Goal: Task Accomplishment & Management: Use online tool/utility

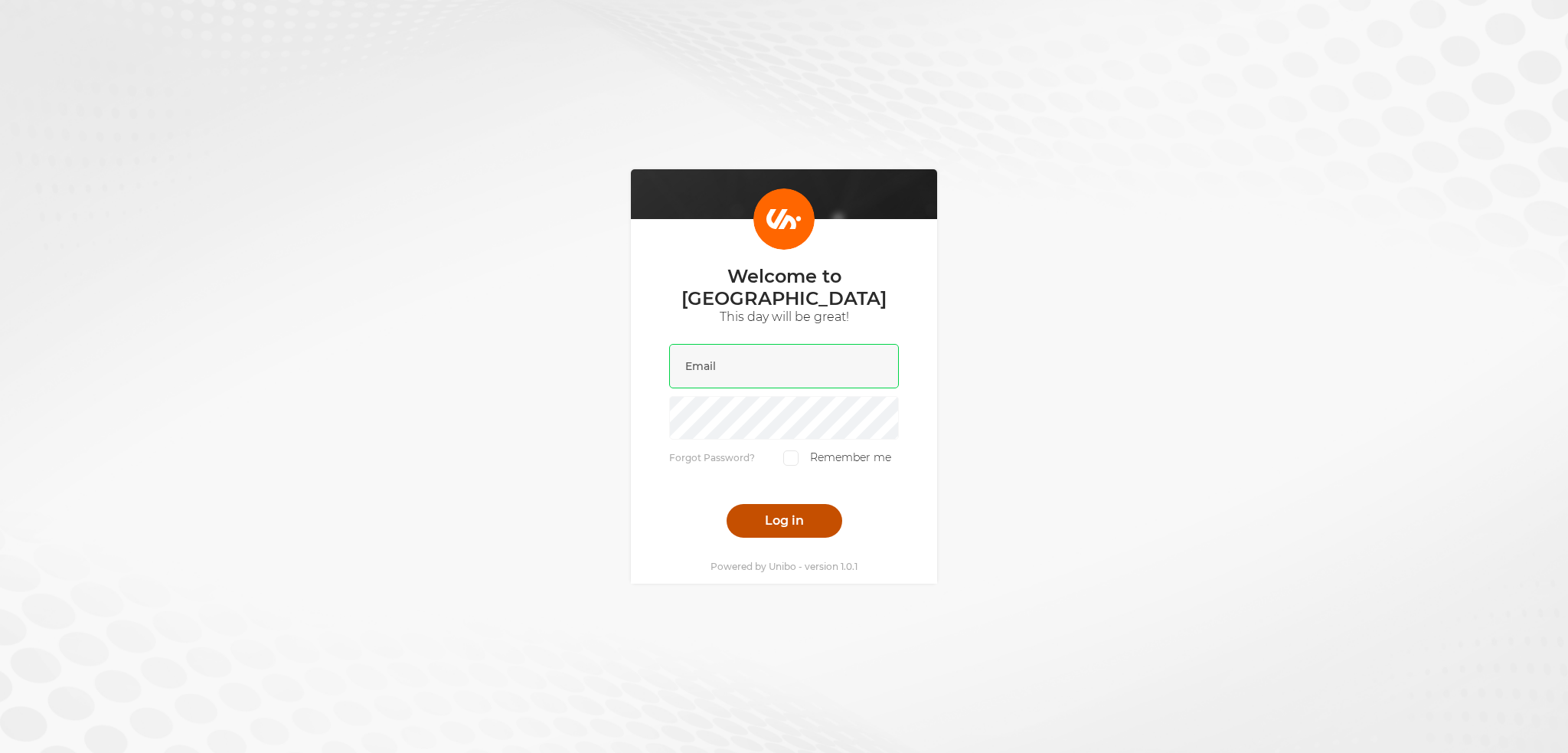
type input "[PERSON_NAME][EMAIL_ADDRESS][DOMAIN_NAME]"
click at [792, 504] on button "Log in" at bounding box center [784, 521] width 116 height 34
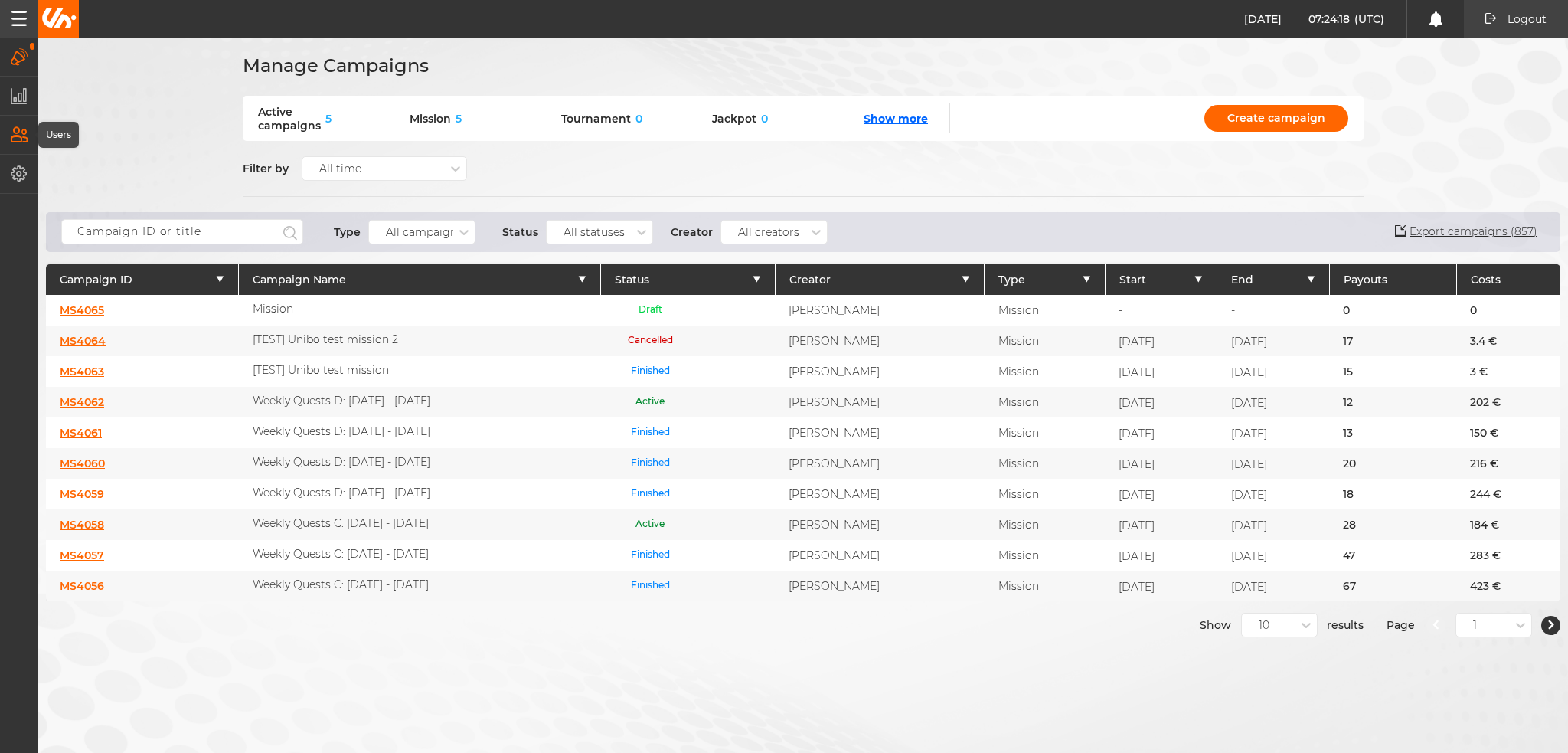
click at [22, 143] on icon "button" at bounding box center [19, 134] width 18 height 17
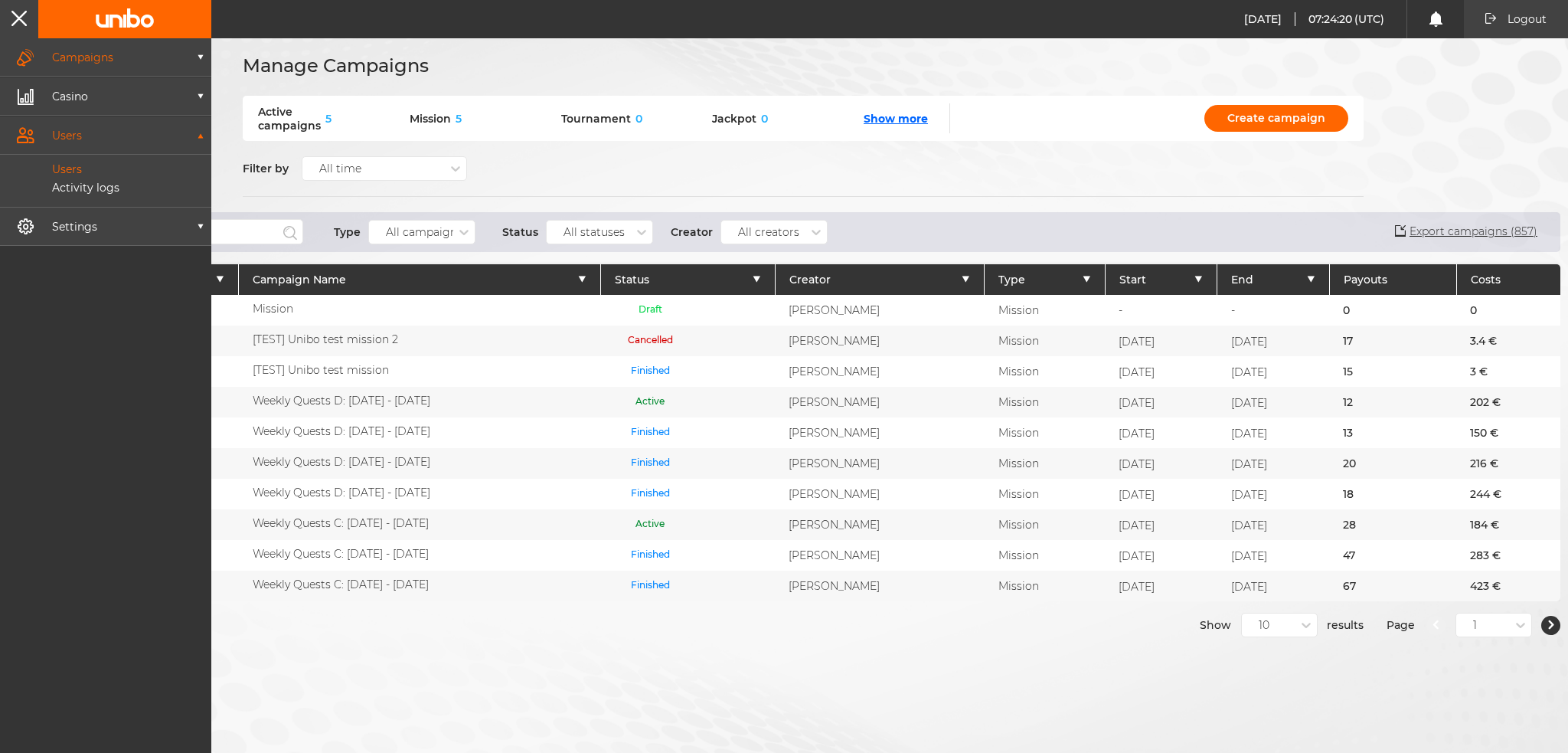
click at [110, 168] on link "Users" at bounding box center [114, 169] width 194 height 14
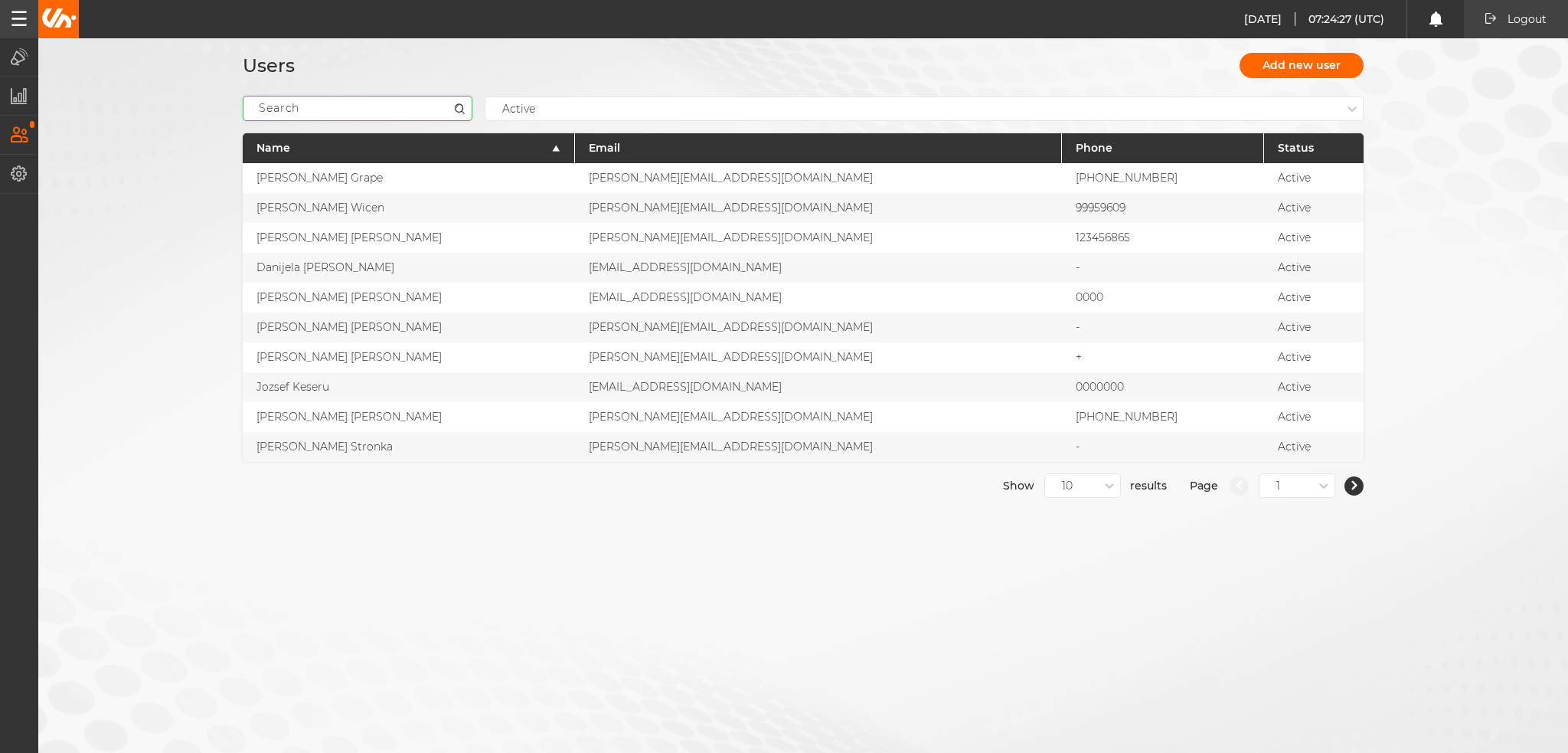
click at [399, 116] on input at bounding box center [358, 108] width 230 height 25
paste input "9055263"
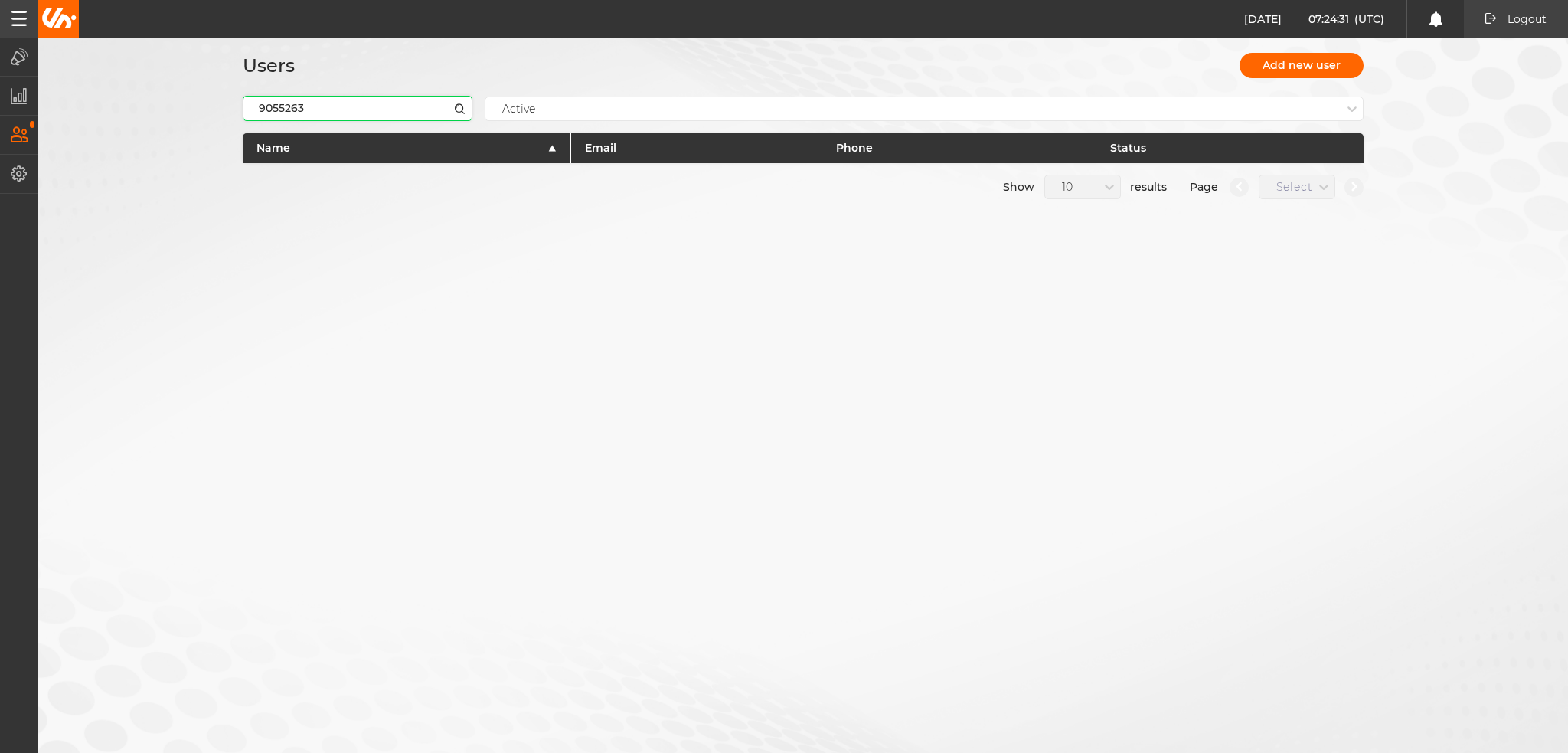
type input "9055263"
click at [244, 109] on input "9055263" at bounding box center [358, 108] width 230 height 25
click at [327, 106] on input "9055263" at bounding box center [358, 108] width 230 height 25
drag, startPoint x: 286, startPoint y: 101, endPoint x: 159, endPoint y: 101, distance: 127.0
click at [159, 101] on div "Users Add new user 9055263 Active Name Email Phone Status Show 10 results Page …" at bounding box center [784, 121] width 1568 height 241
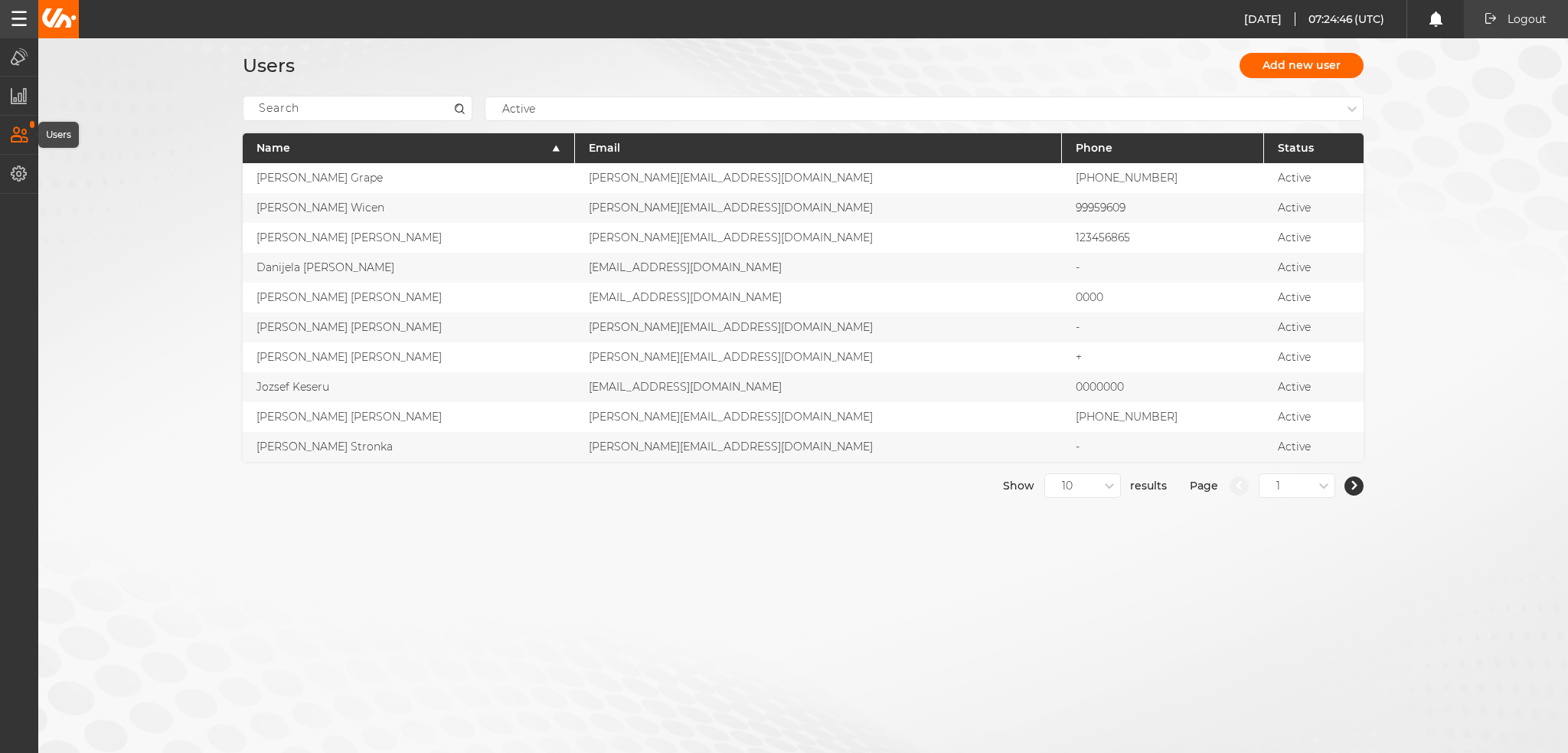
click at [31, 134] on div "Users" at bounding box center [57, 134] width 51 height 26
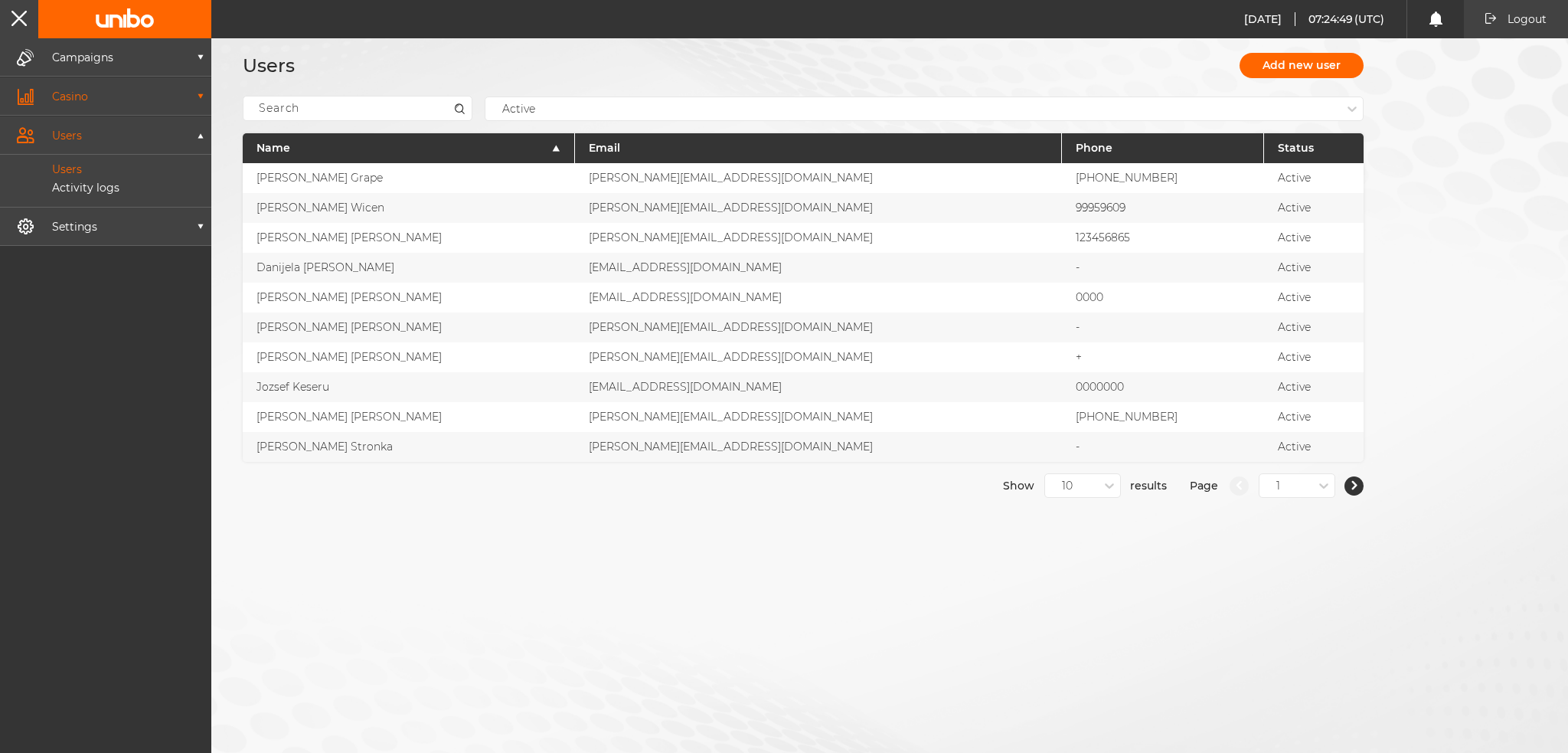
click at [202, 88] on button "Casino" at bounding box center [105, 96] width 212 height 38
click at [82, 156] on div "Players" at bounding box center [105, 150] width 212 height 19
click at [81, 151] on p "Players" at bounding box center [54, 148] width 73 height 14
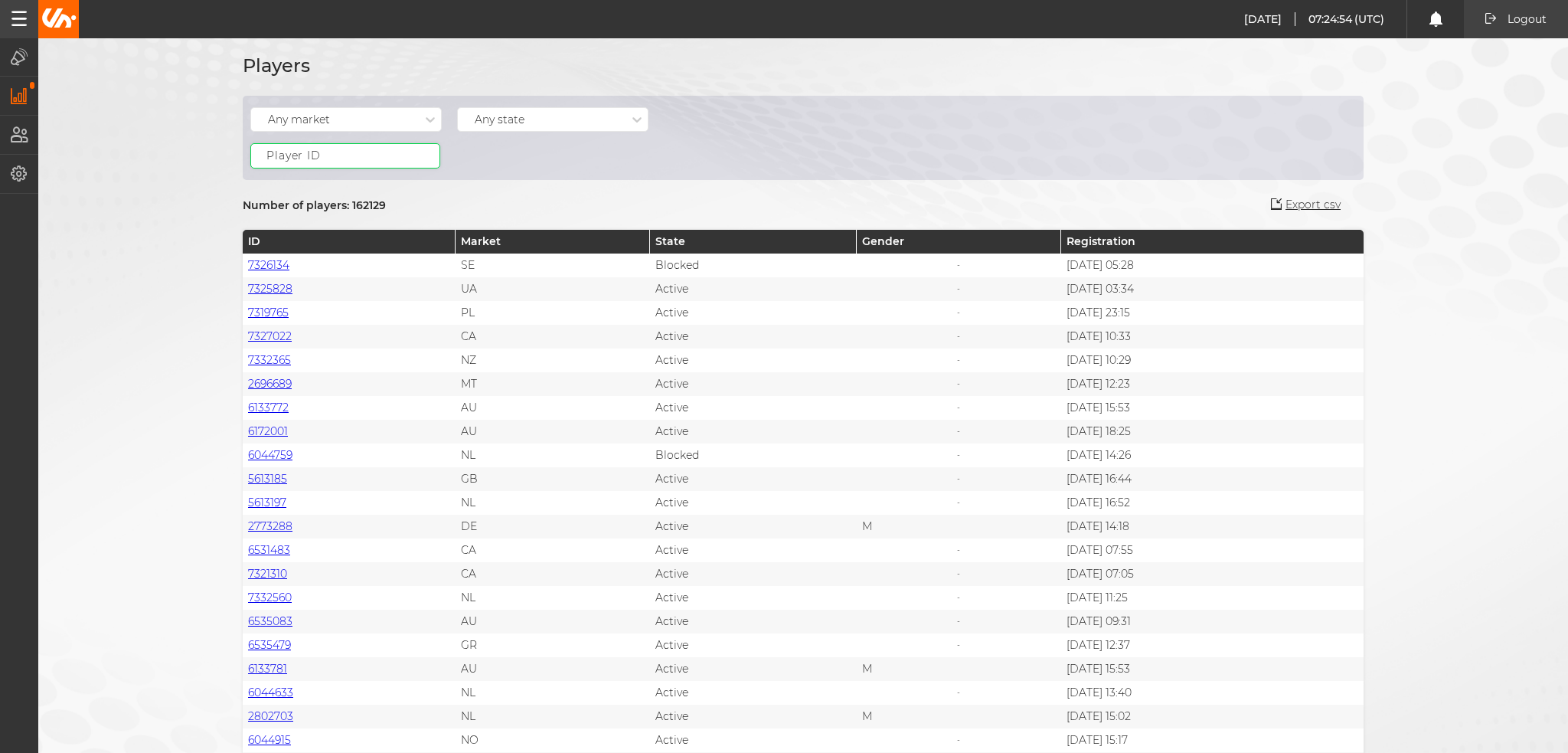
click at [296, 163] on input at bounding box center [345, 155] width 190 height 25
paste input "9055263"
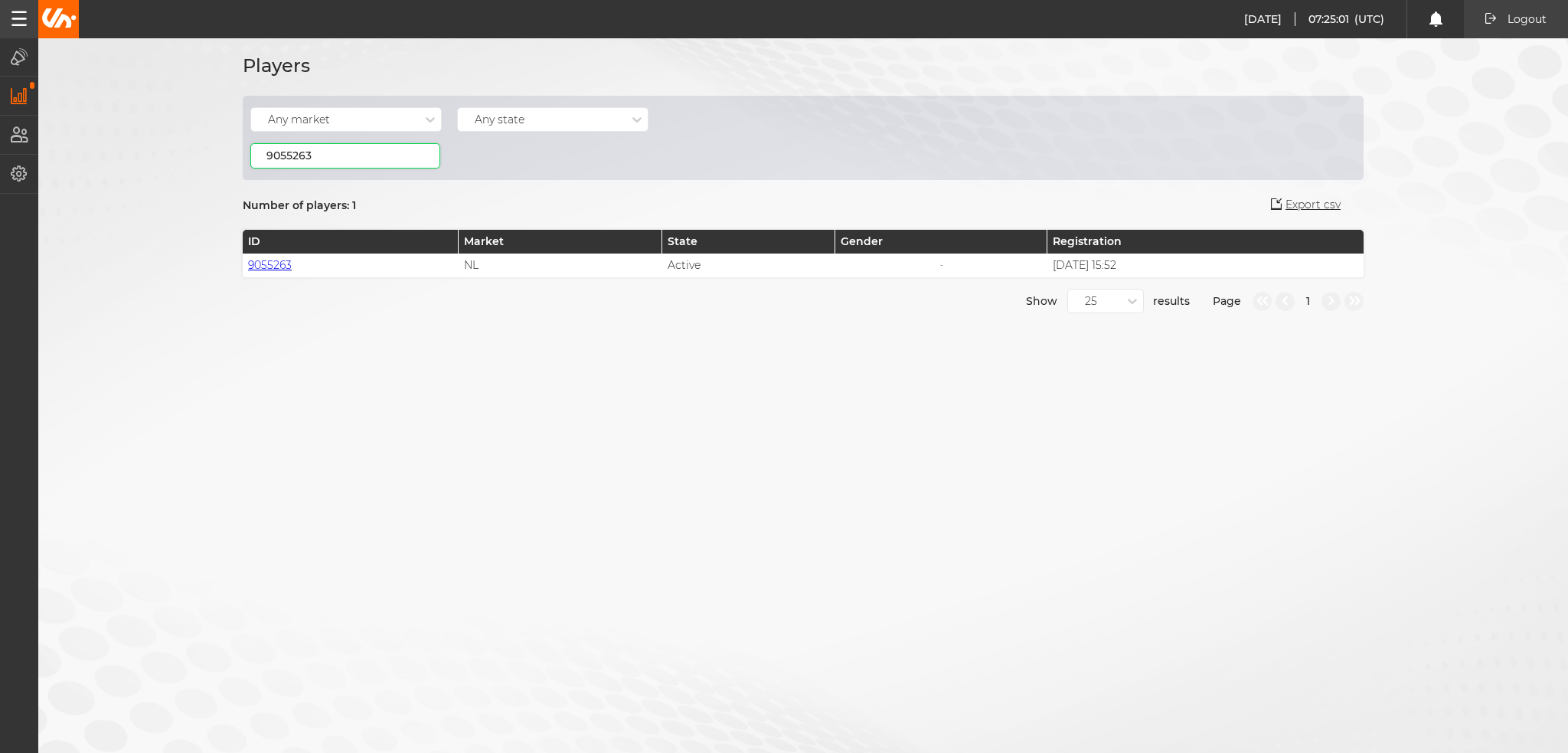
type input "9055263"
click at [261, 262] on link "9055263" at bounding box center [270, 265] width 43 height 14
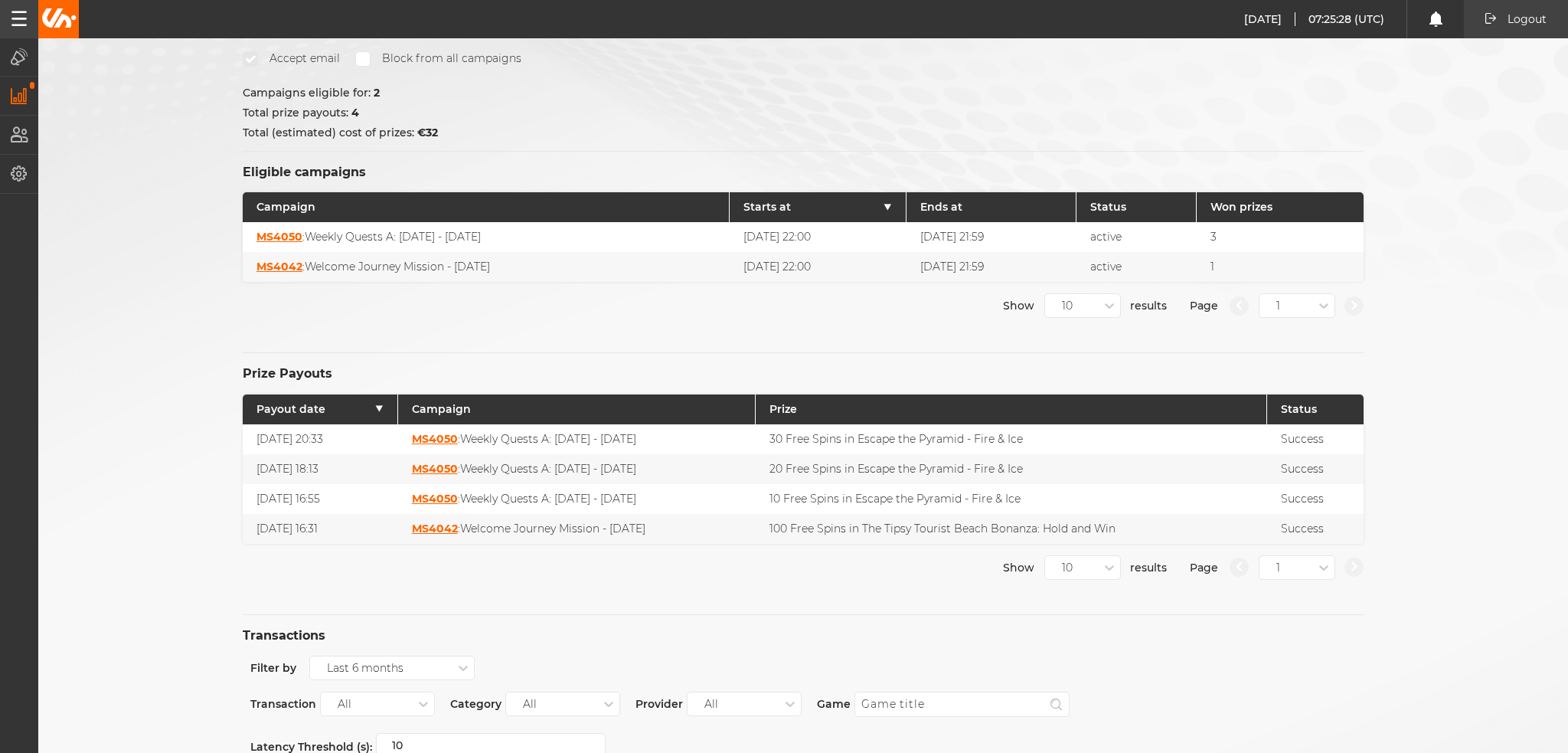
scroll to position [34, 0]
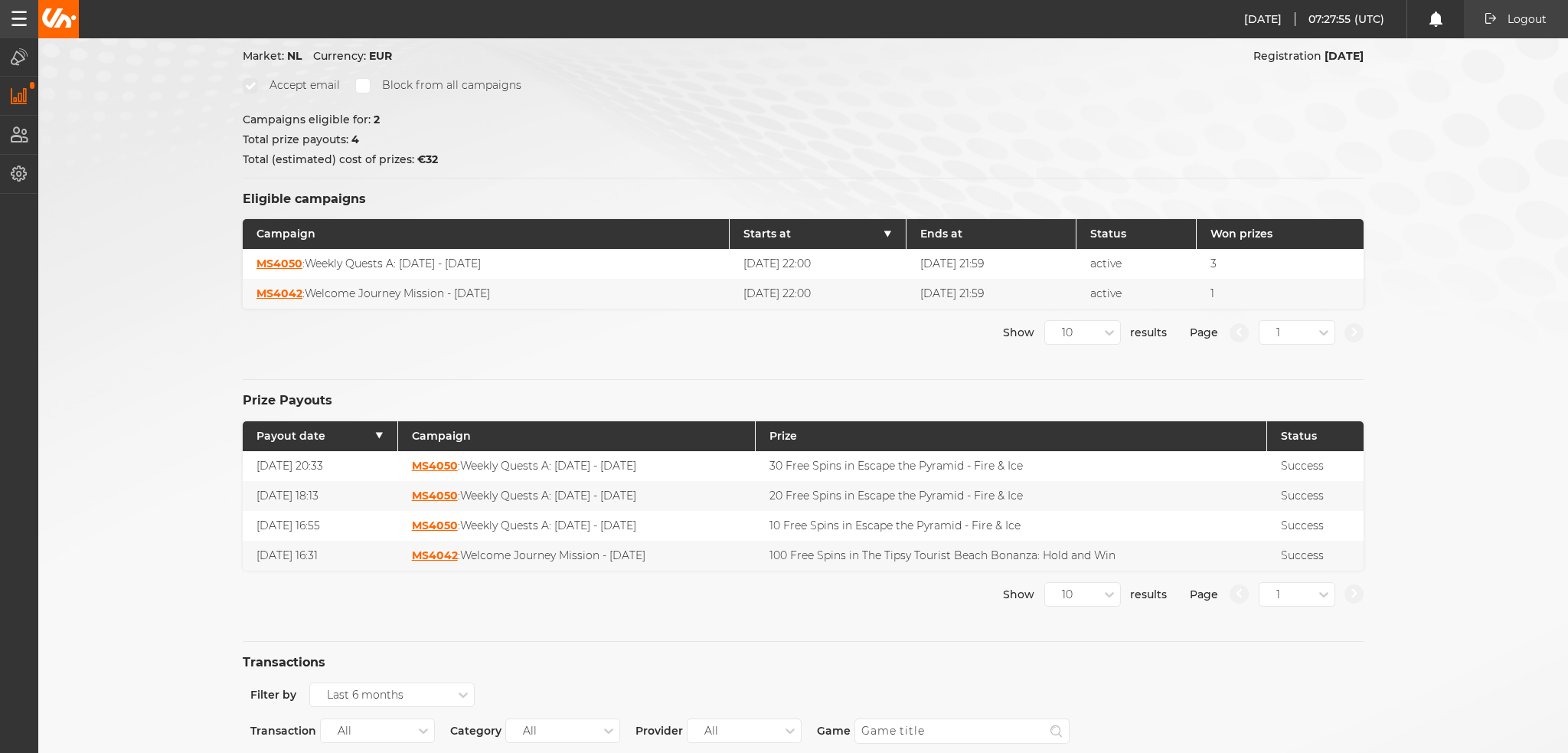
click at [266, 257] on strong "MS4050" at bounding box center [279, 263] width 46 height 14
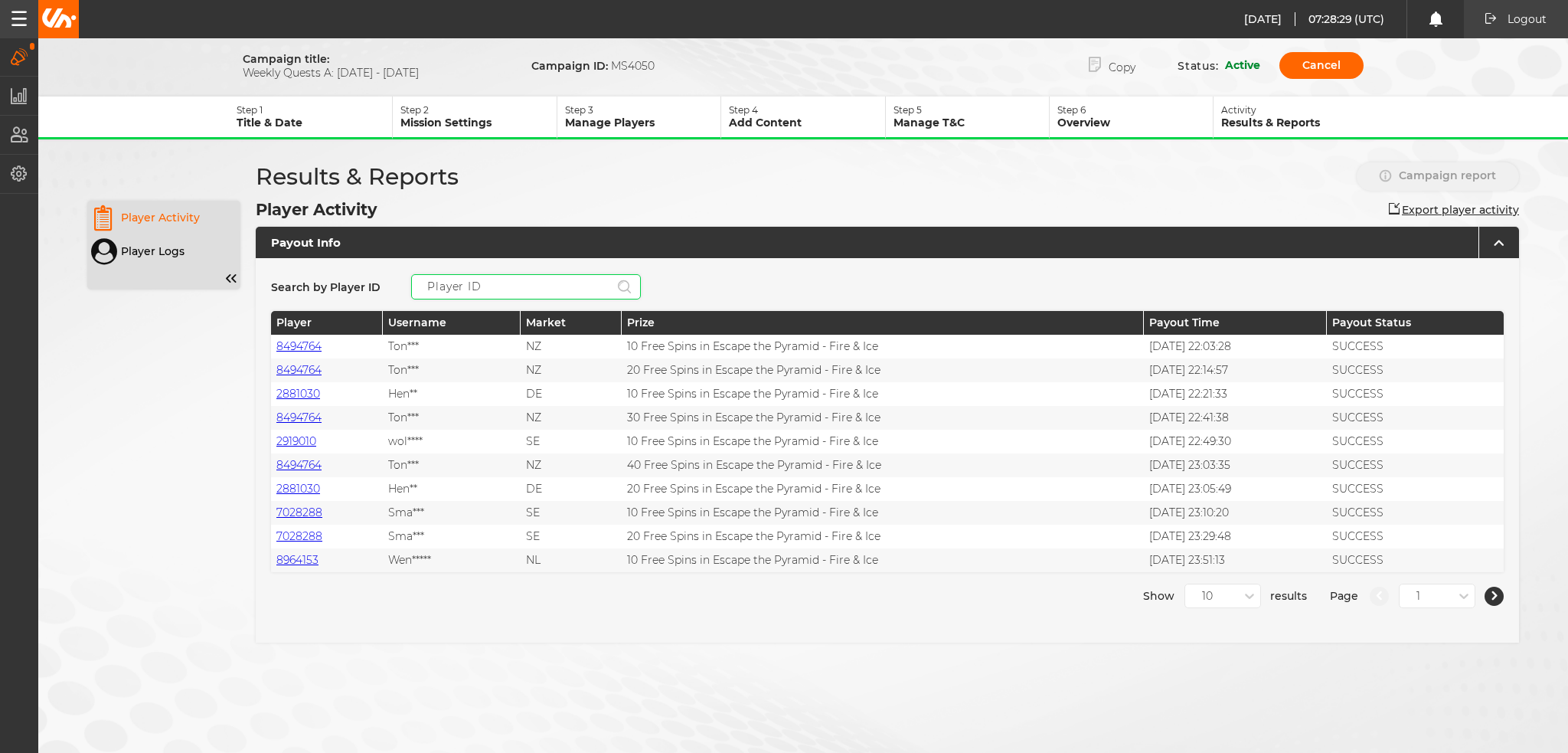
click at [501, 284] on input "text" at bounding box center [526, 286] width 230 height 25
click at [537, 286] on input "text" at bounding box center [526, 286] width 230 height 25
paste input "9055263"
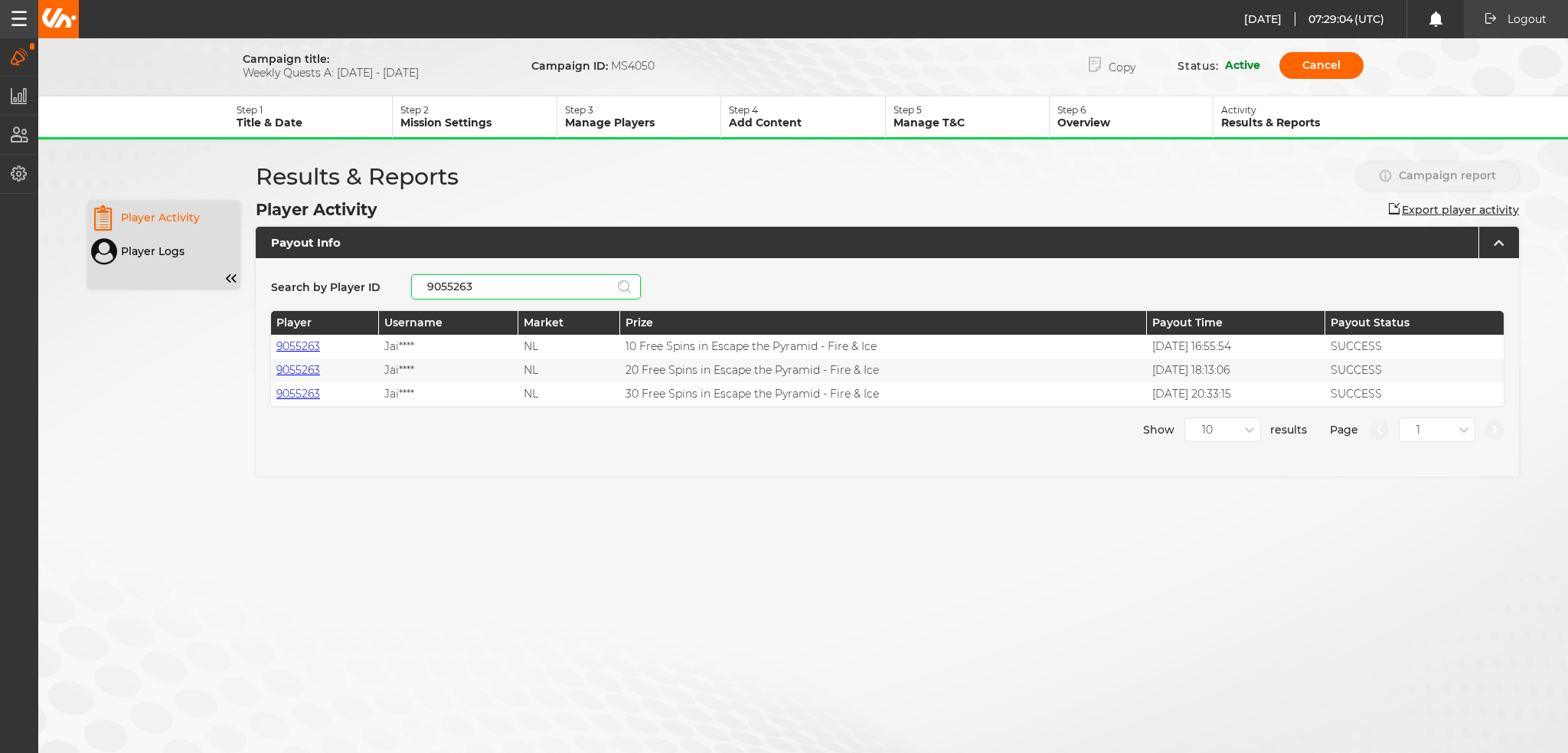
type input "9055263"
click at [1464, 208] on button "Export player activity" at bounding box center [1454, 209] width 130 height 14
click at [173, 247] on p "Player Logs" at bounding box center [152, 251] width 64 height 14
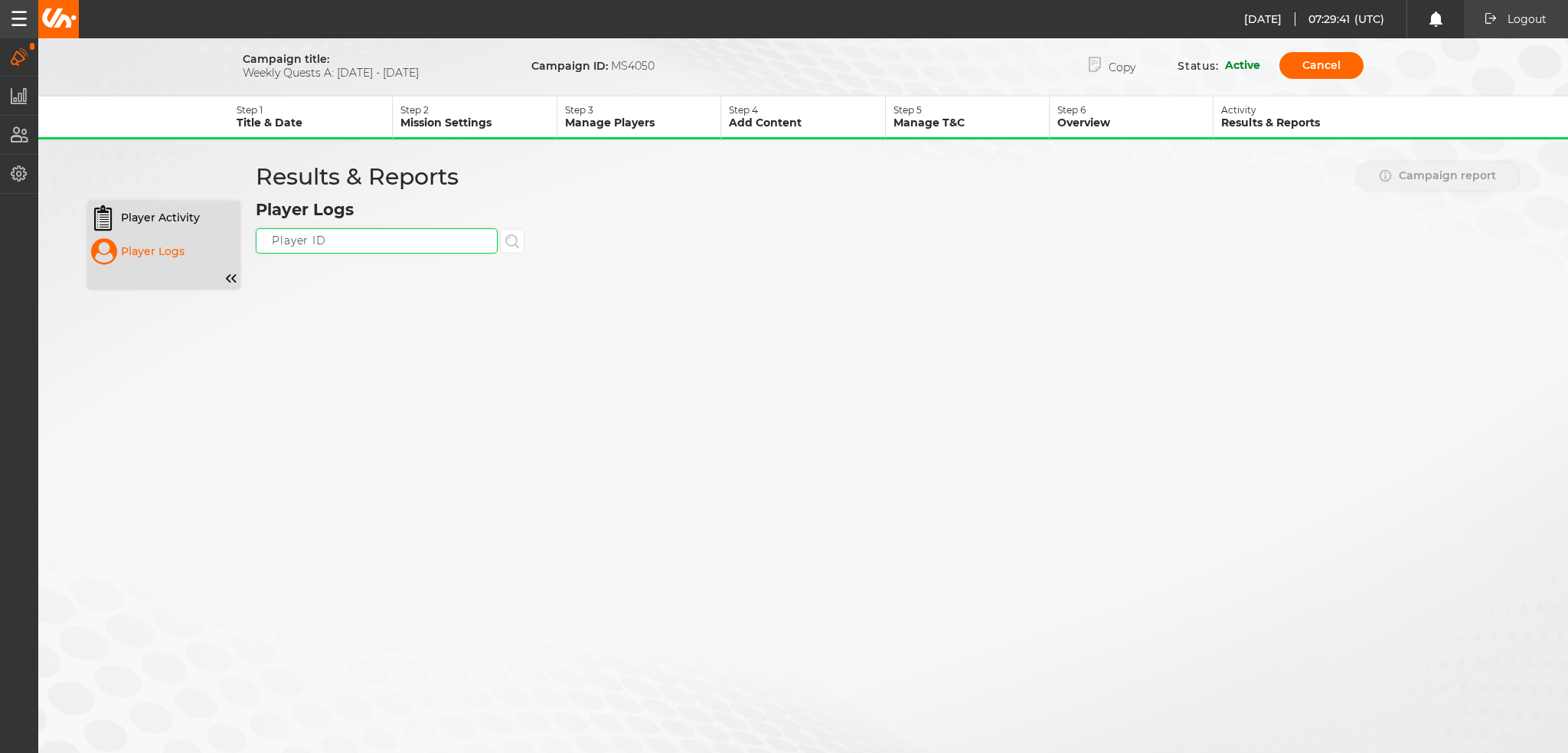
click at [357, 246] on input "text" at bounding box center [377, 241] width 242 height 25
paste input "9055263"
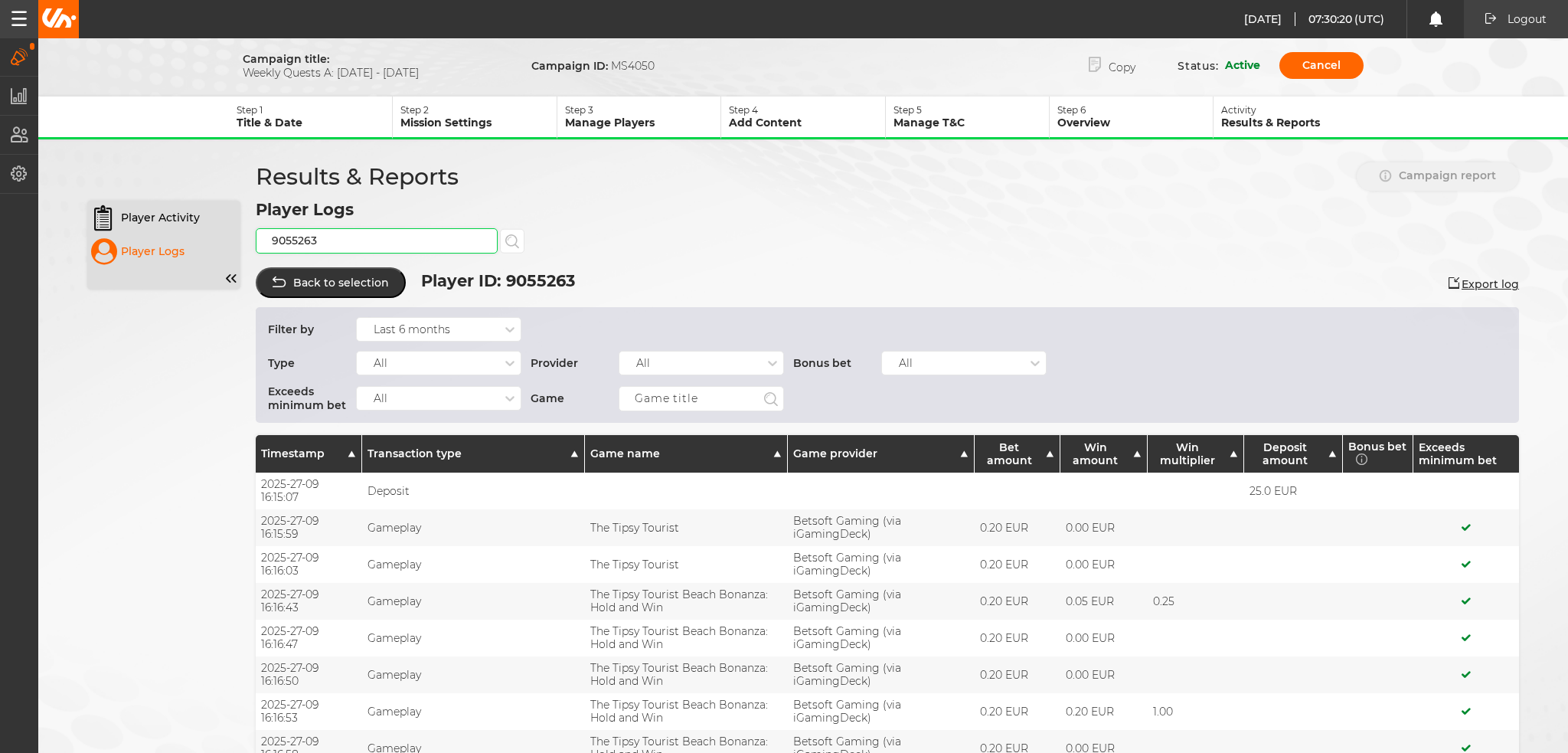
type input "9055263"
click at [468, 351] on div "All" at bounding box center [439, 363] width 166 height 24
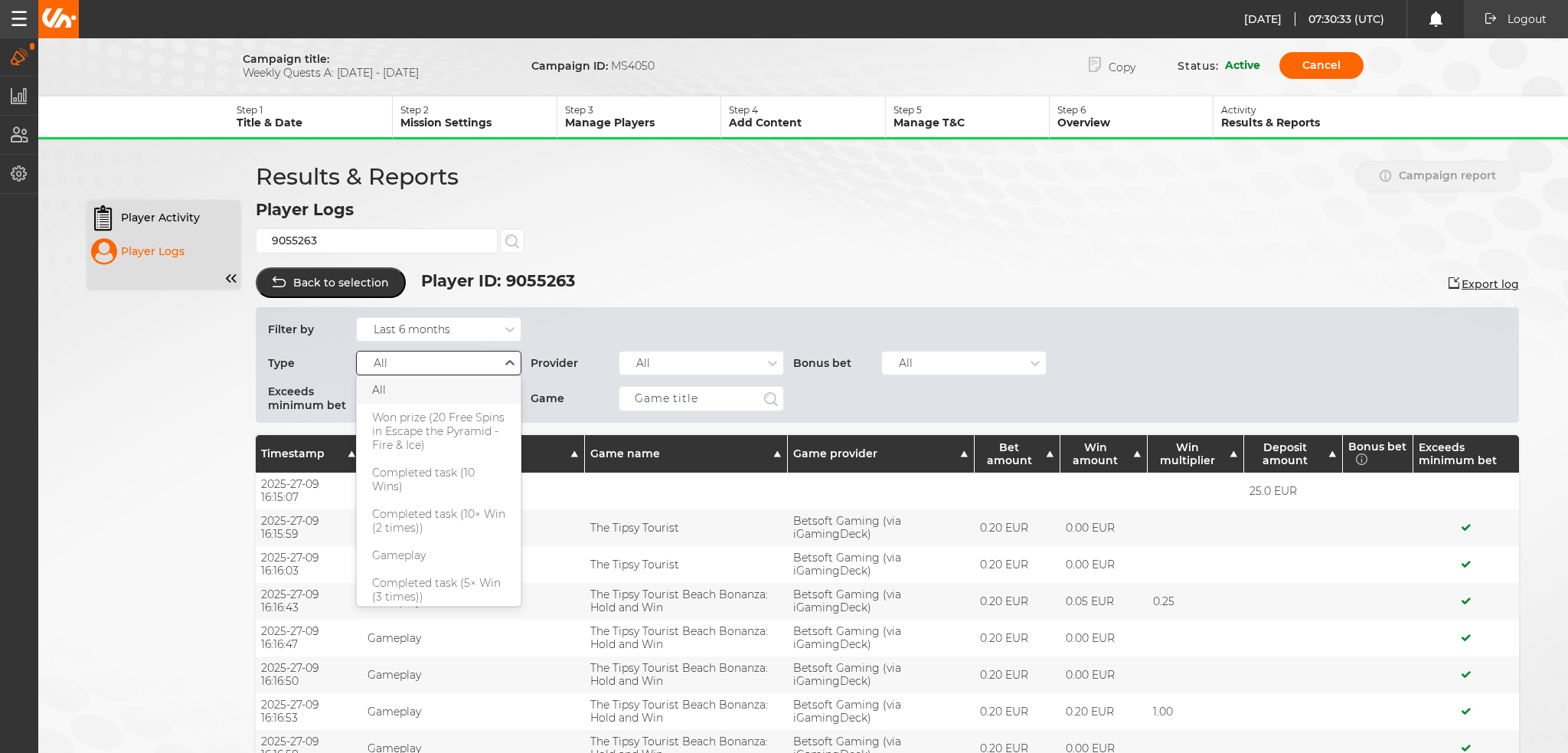
click at [458, 363] on div "All" at bounding box center [428, 363] width 142 height 14
click at [721, 361] on div "All" at bounding box center [690, 363] width 142 height 14
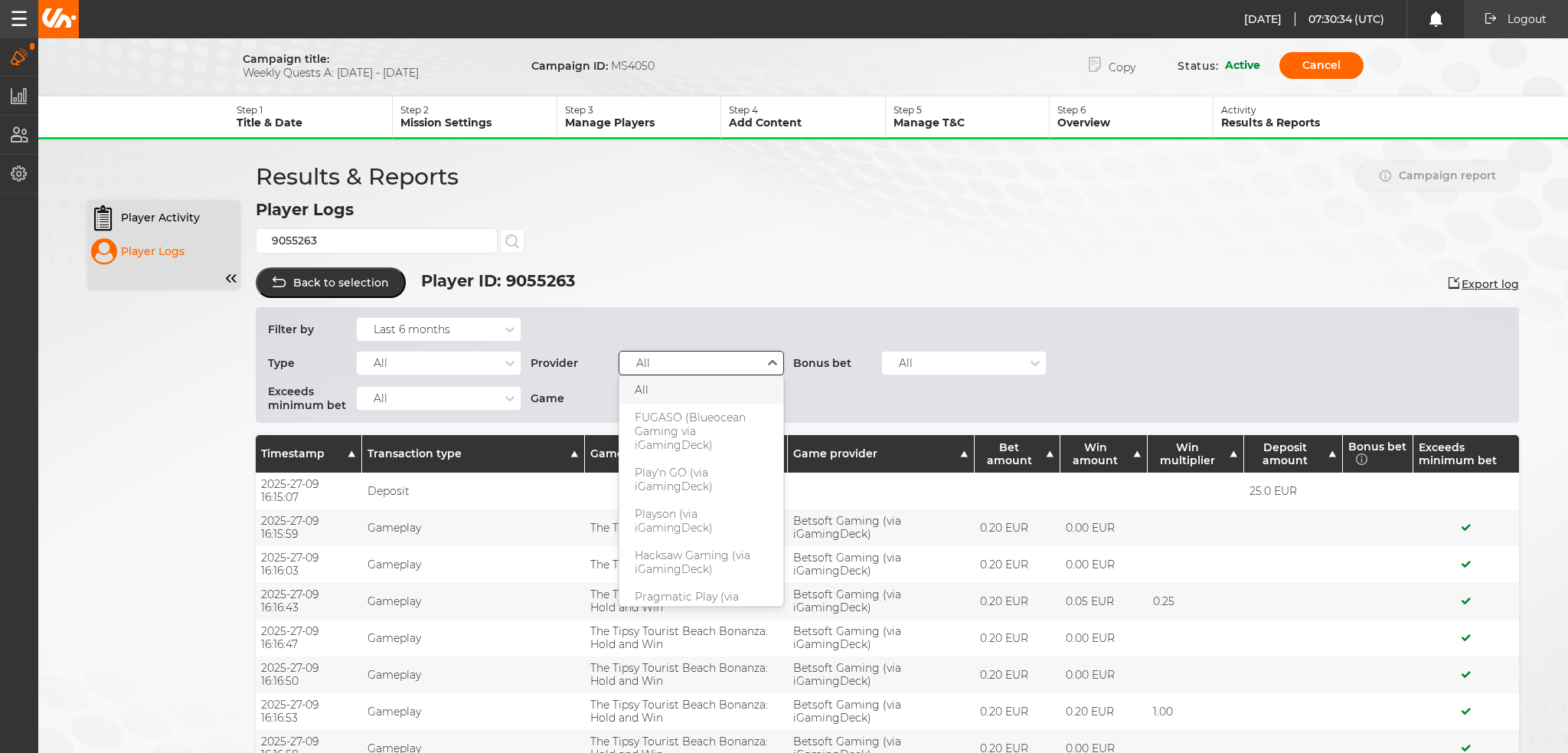
click at [724, 356] on div "All" at bounding box center [690, 363] width 142 height 14
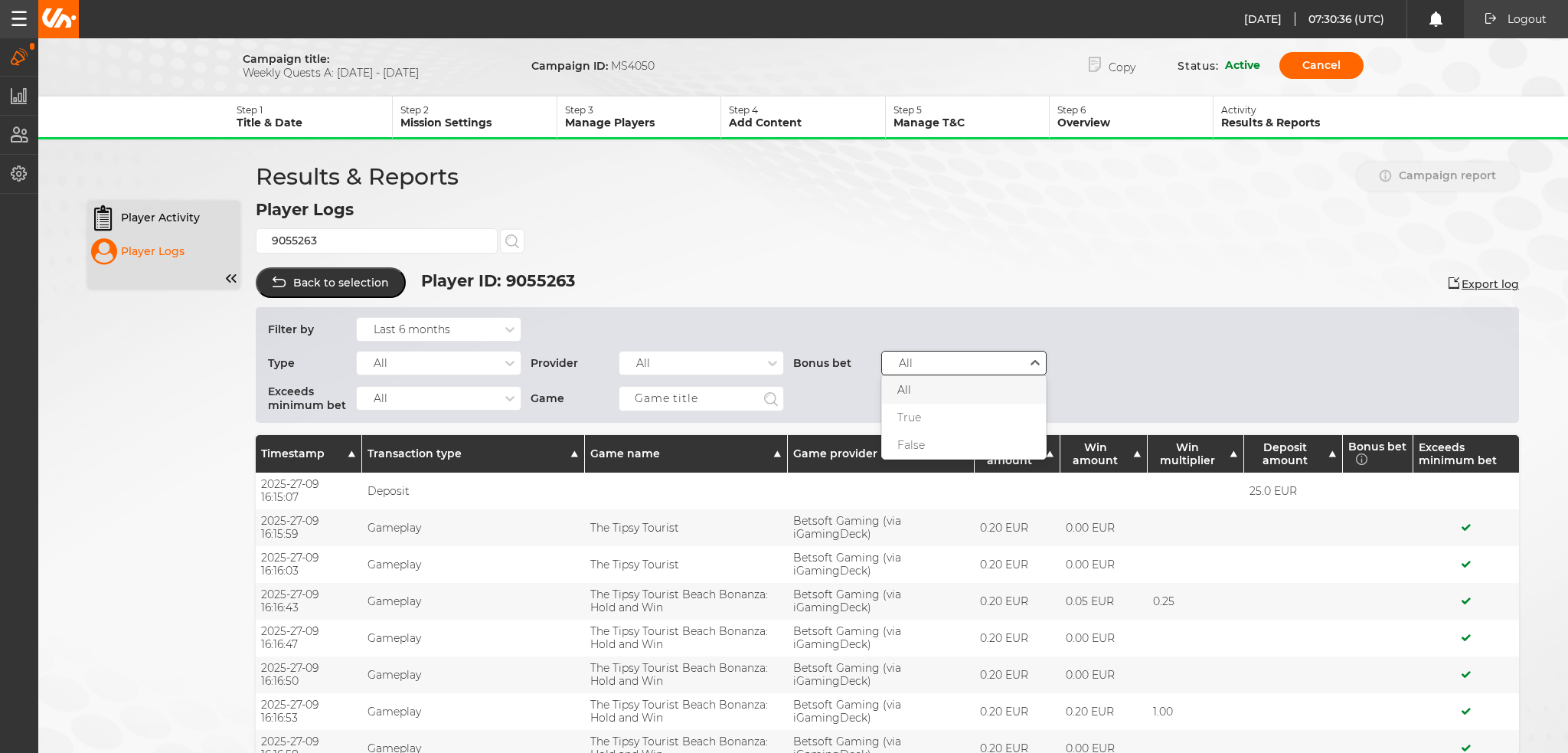
click at [957, 356] on div "All" at bounding box center [953, 363] width 142 height 14
click at [447, 398] on div "All" at bounding box center [428, 397] width 142 height 14
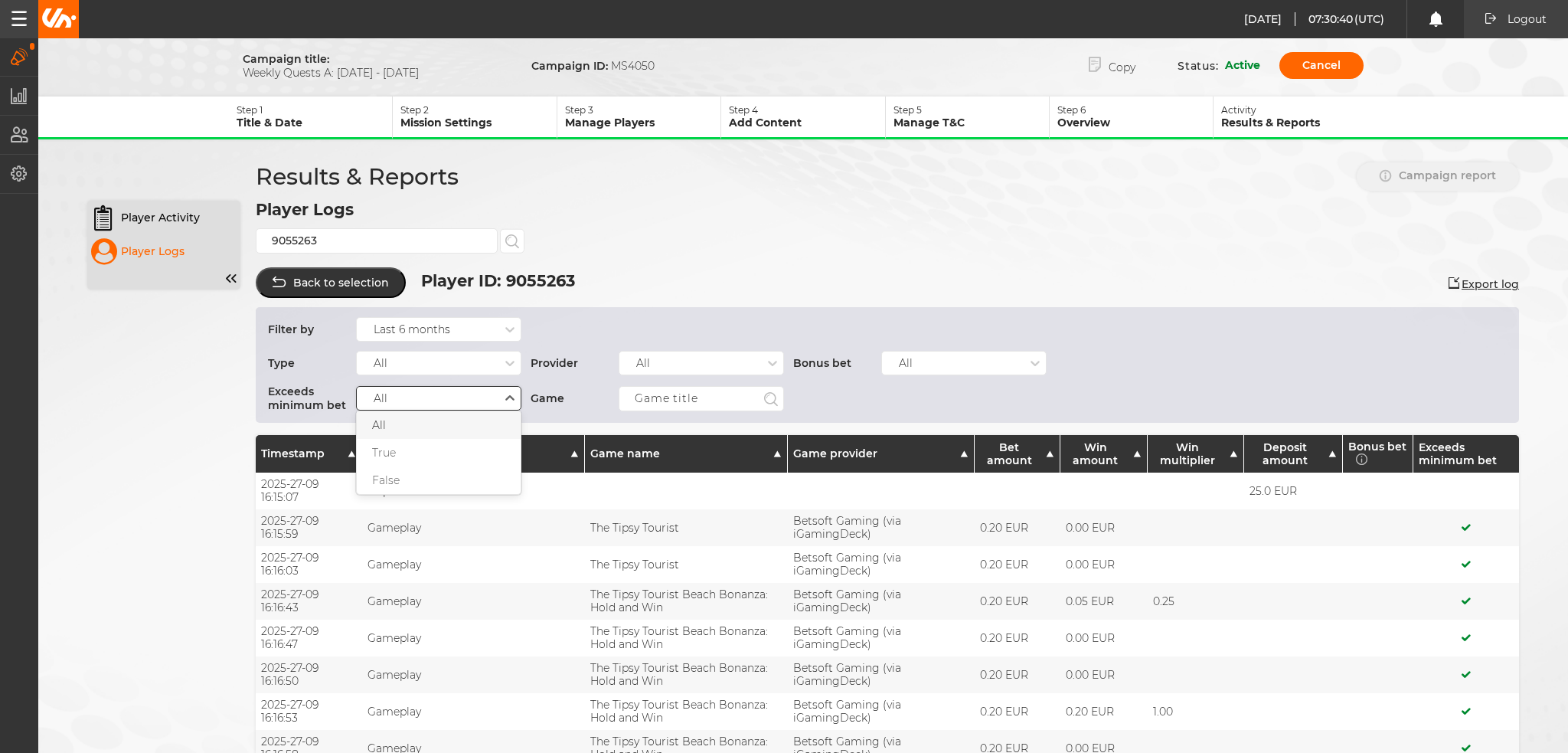
click at [445, 393] on div "All" at bounding box center [428, 397] width 142 height 14
click at [1487, 278] on button "Export log" at bounding box center [1484, 284] width 71 height 14
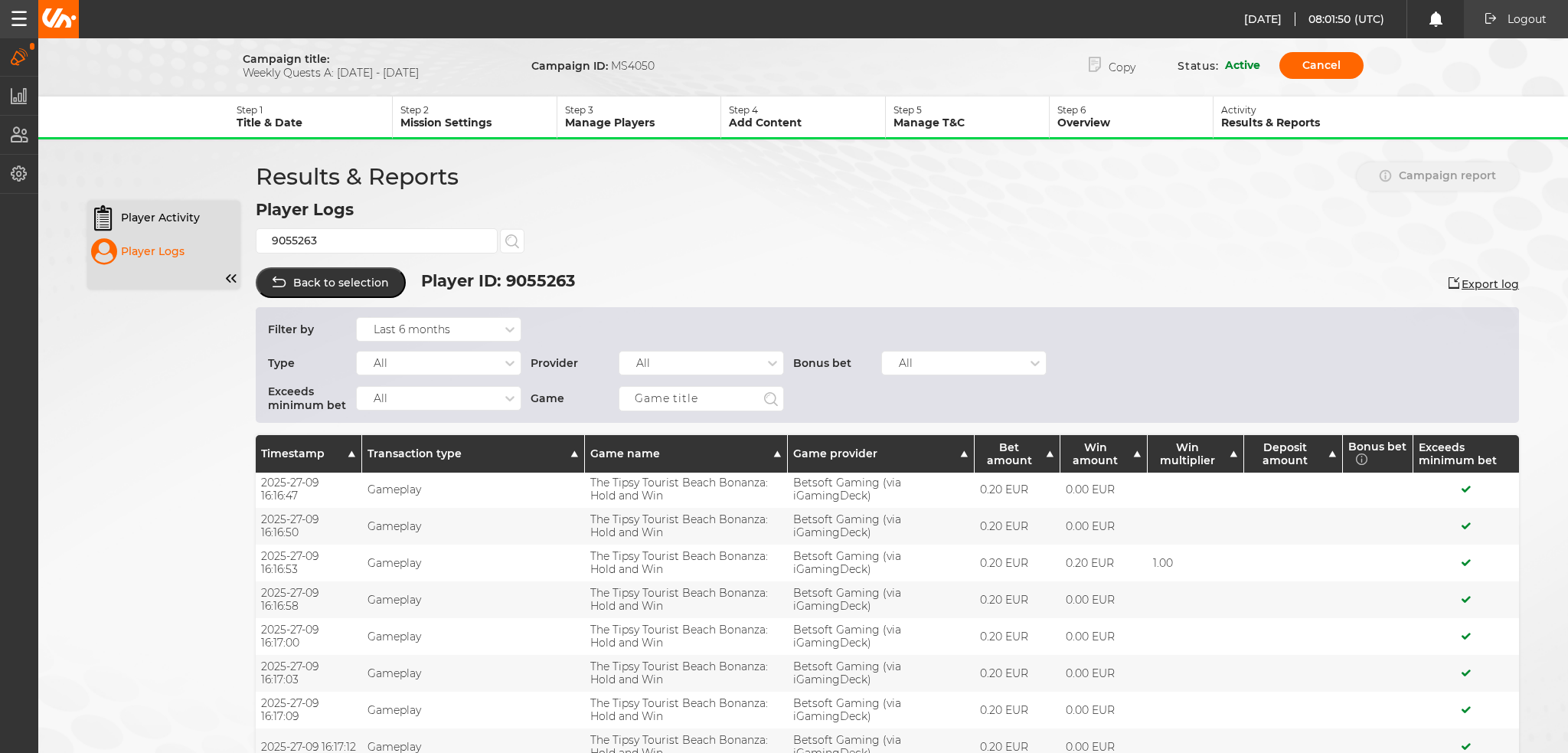
scroll to position [383, 0]
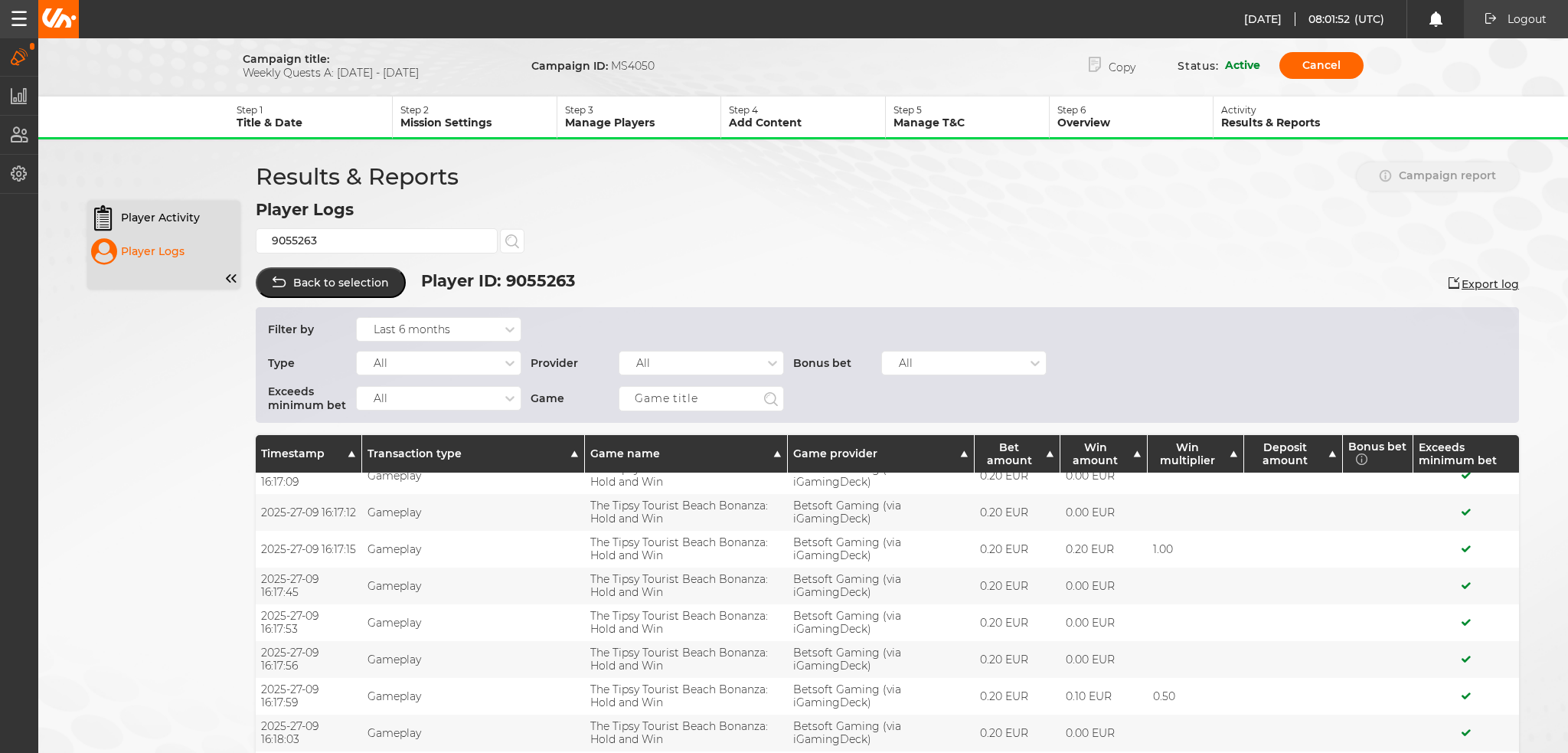
click at [14, 56] on icon "button" at bounding box center [19, 56] width 18 height 17
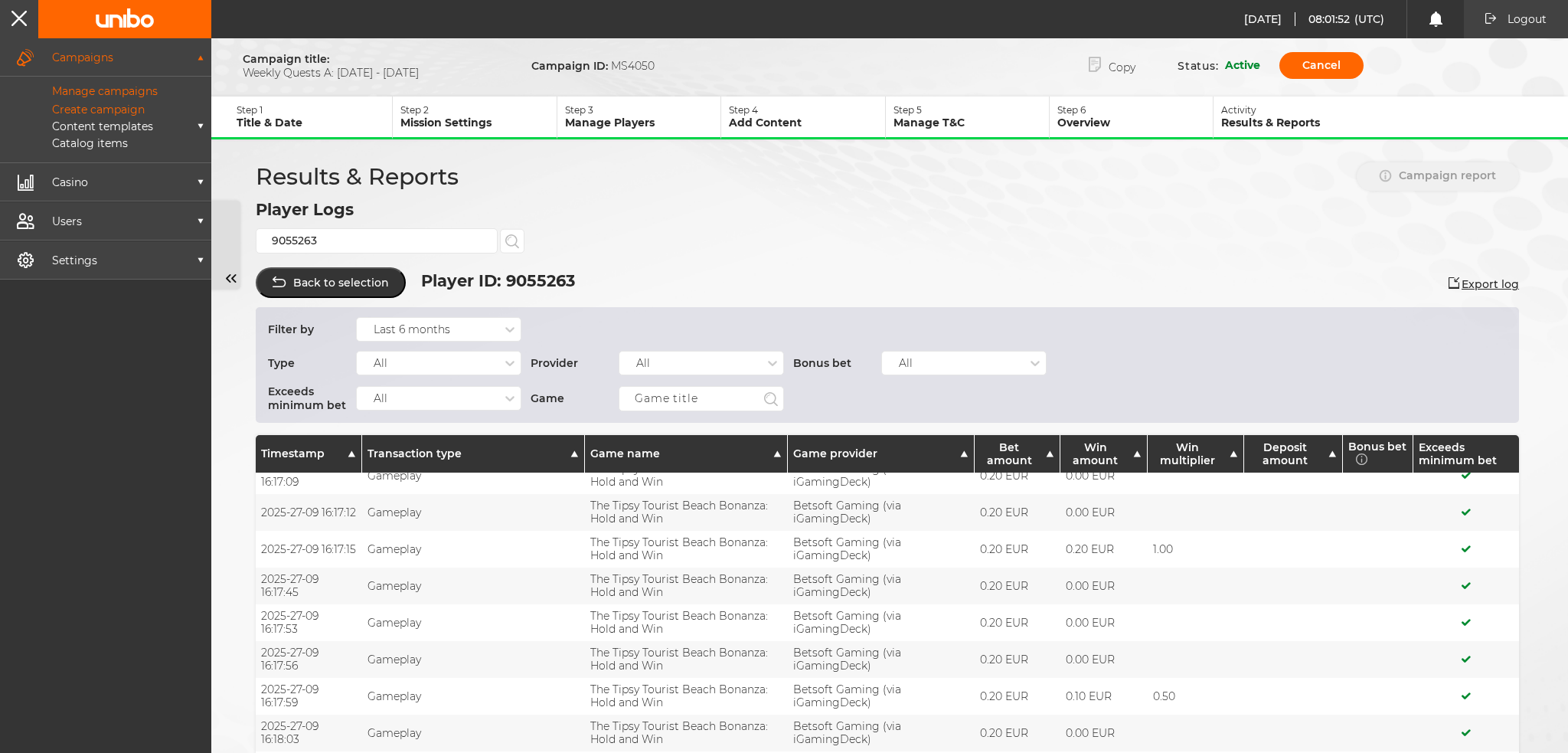
click at [76, 100] on div "Manage campaigns" at bounding box center [105, 93] width 212 height 19
click at [77, 94] on p "Manage campaigns" at bounding box center [88, 91] width 140 height 14
